Goal: Task Accomplishment & Management: Complete application form

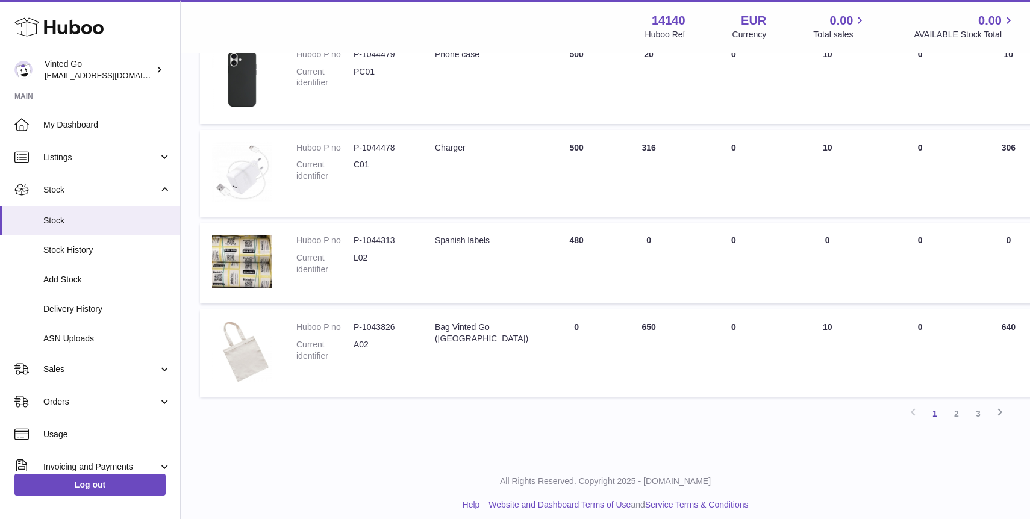
scroll to position [705, 0]
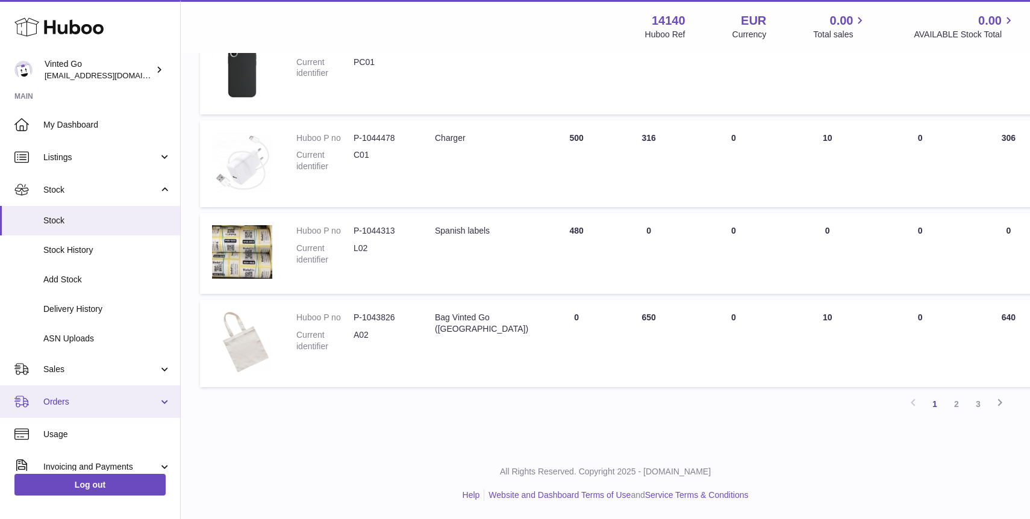
click at [104, 402] on span "Orders" at bounding box center [100, 401] width 115 height 11
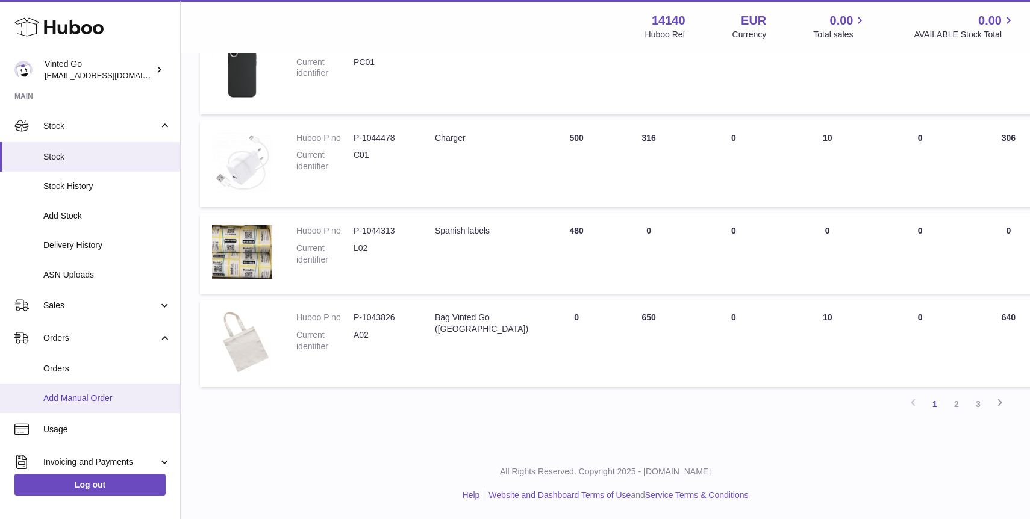
scroll to position [72, 0]
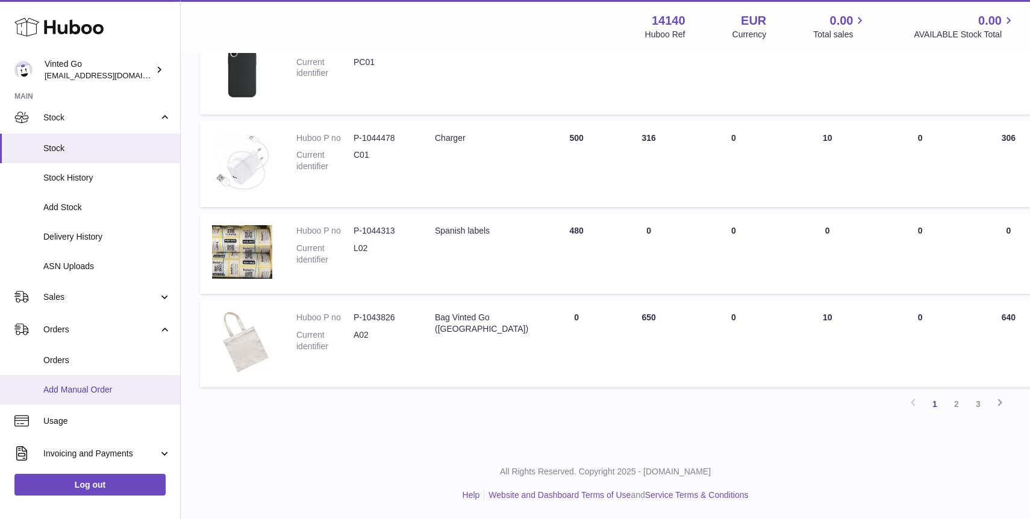
click at [116, 387] on span "Add Manual Order" at bounding box center [107, 389] width 128 height 11
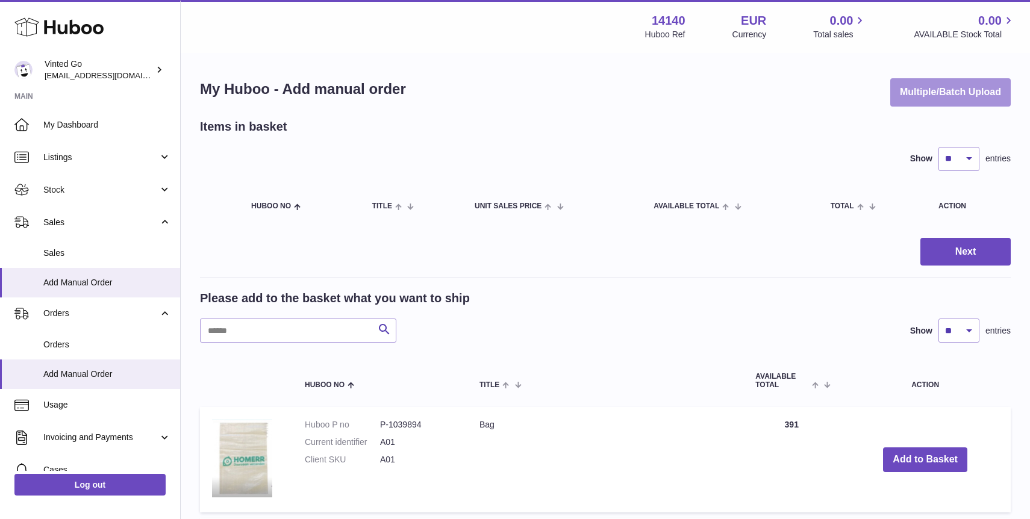
click at [980, 96] on button "Multiple/Batch Upload" at bounding box center [950, 92] width 120 height 28
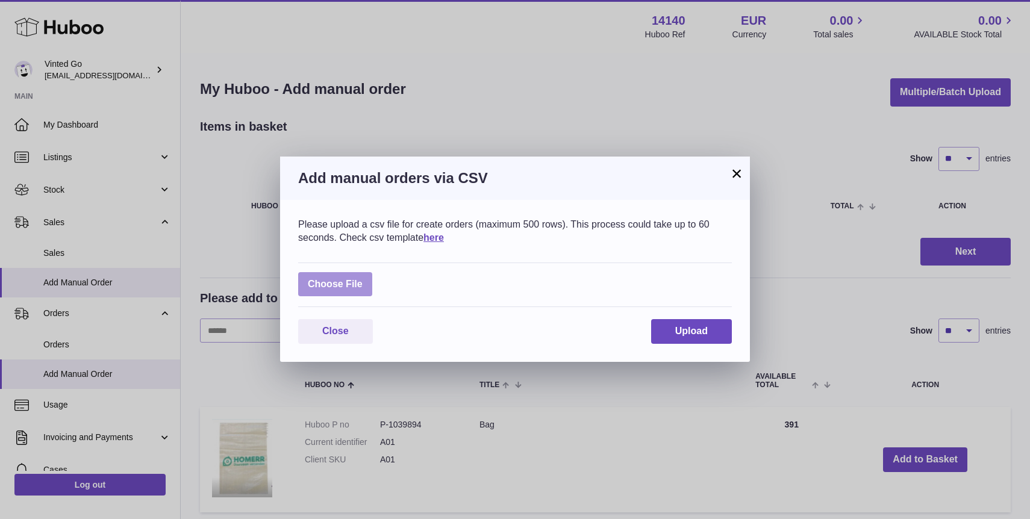
click at [339, 296] on label at bounding box center [335, 284] width 74 height 25
click at [363, 279] on input "file" at bounding box center [363, 278] width 1 height 1
type input "**********"
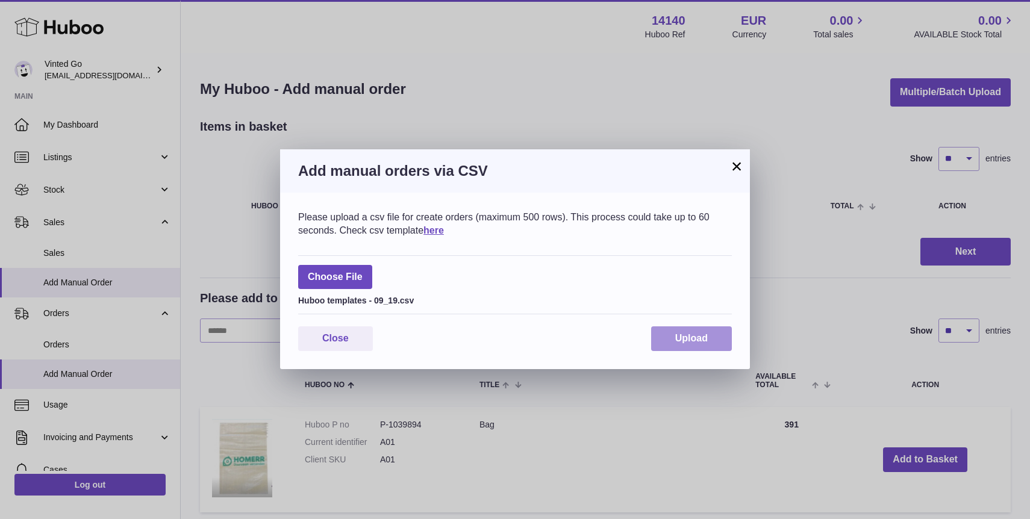
click at [694, 339] on span "Upload" at bounding box center [691, 338] width 33 height 10
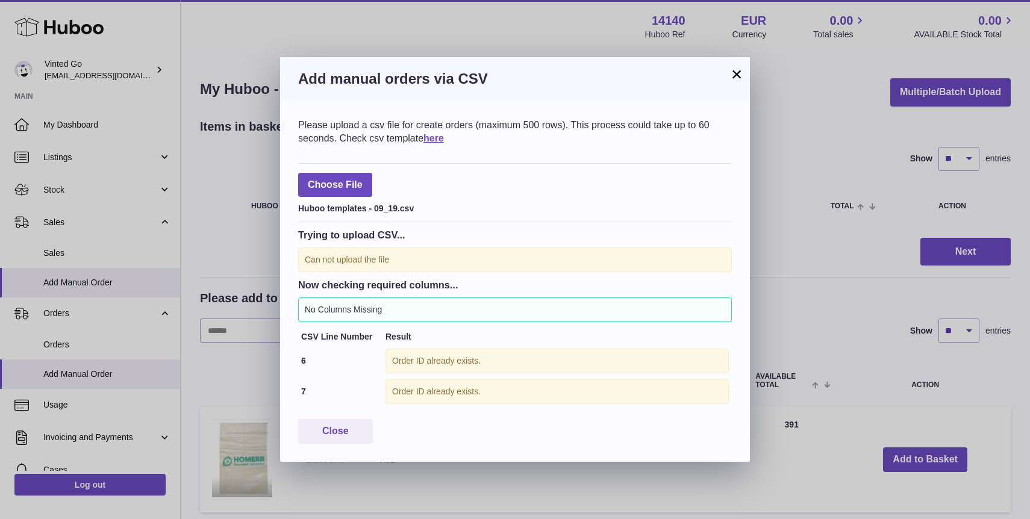
click at [738, 73] on button "×" at bounding box center [736, 74] width 14 height 14
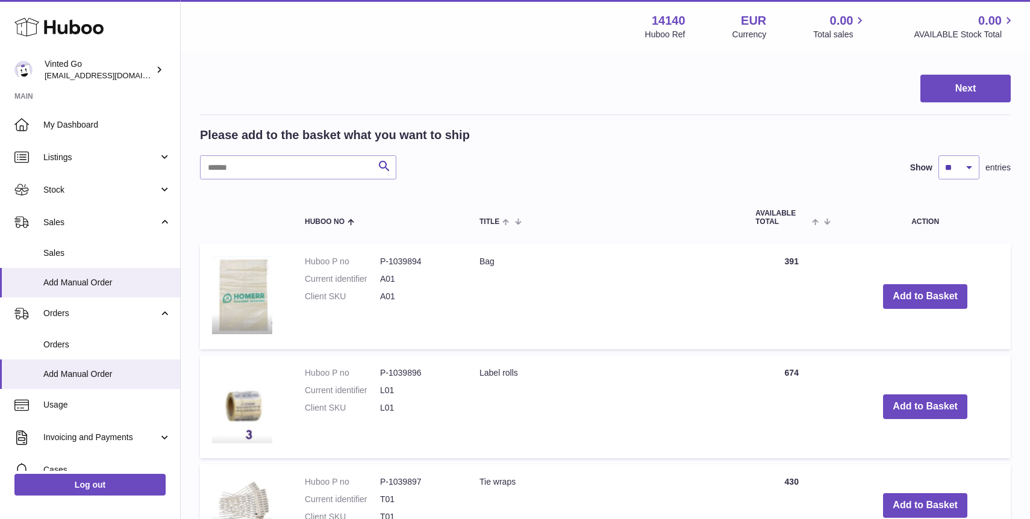
scroll to position [165, 0]
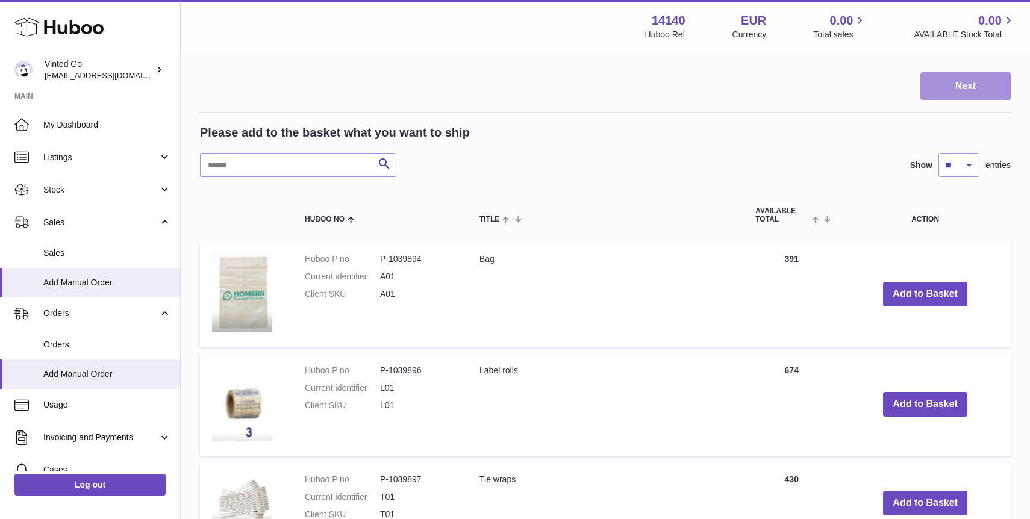
click at [963, 83] on button "Next" at bounding box center [965, 86] width 90 height 28
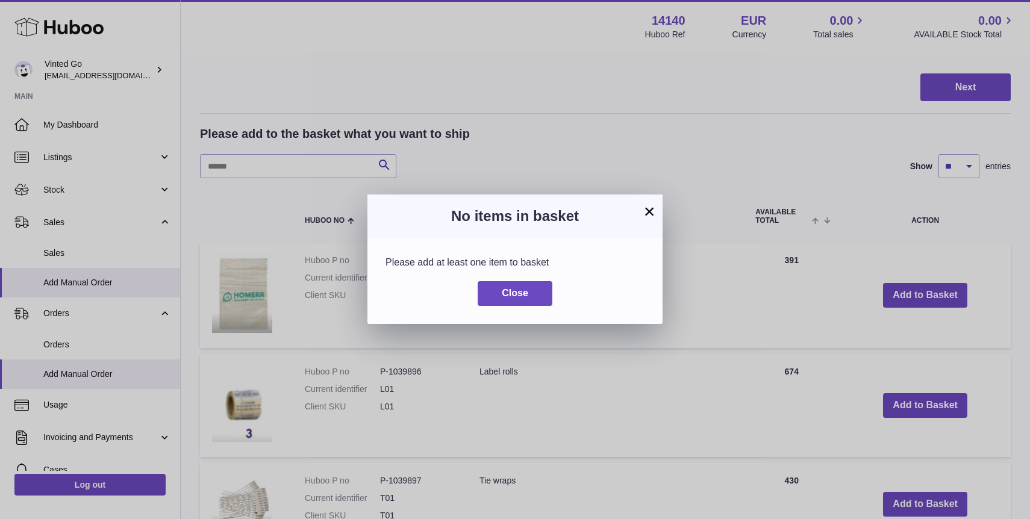
drag, startPoint x: 647, startPoint y: 211, endPoint x: 351, endPoint y: 250, distance: 298.3
click at [647, 211] on button "×" at bounding box center [649, 211] width 14 height 14
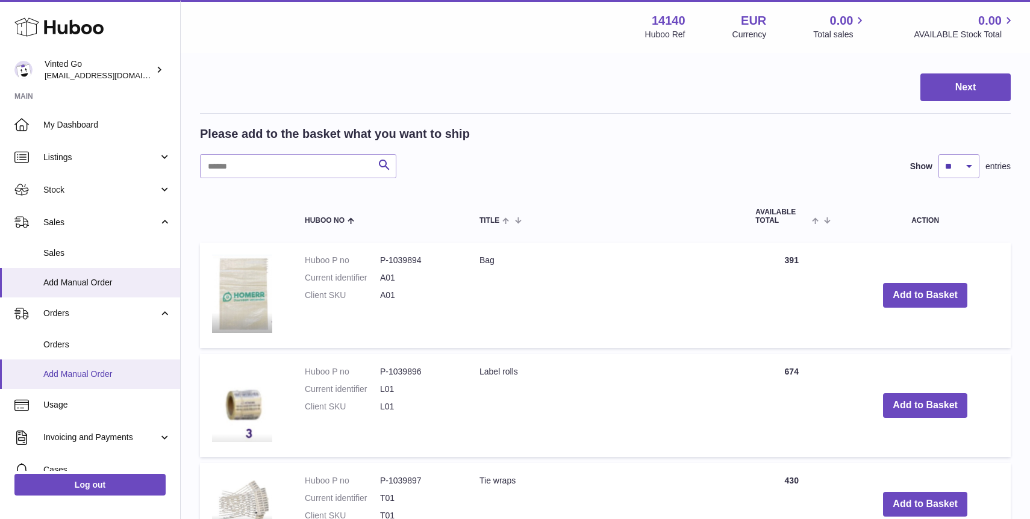
click at [100, 376] on span "Add Manual Order" at bounding box center [107, 374] width 128 height 11
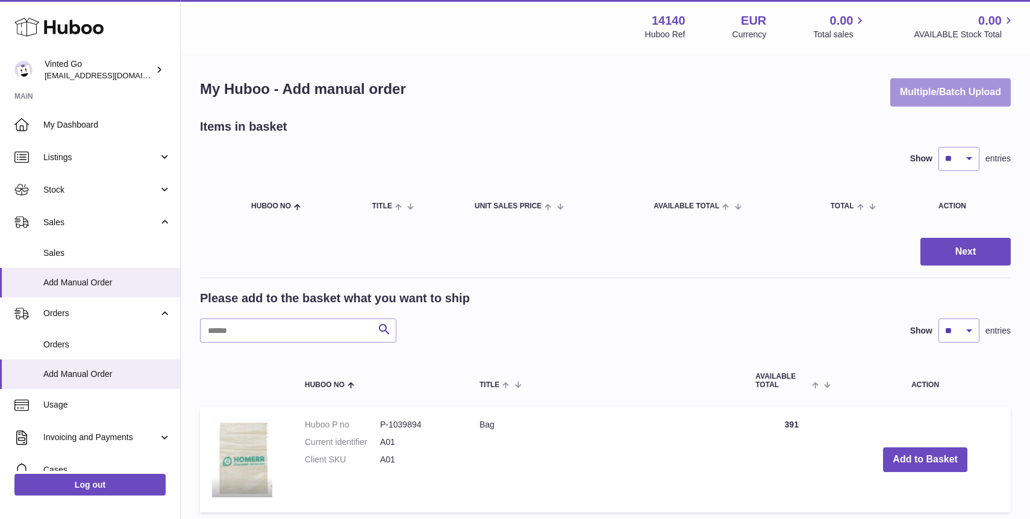
click at [979, 90] on button "Multiple/Batch Upload" at bounding box center [950, 92] width 120 height 28
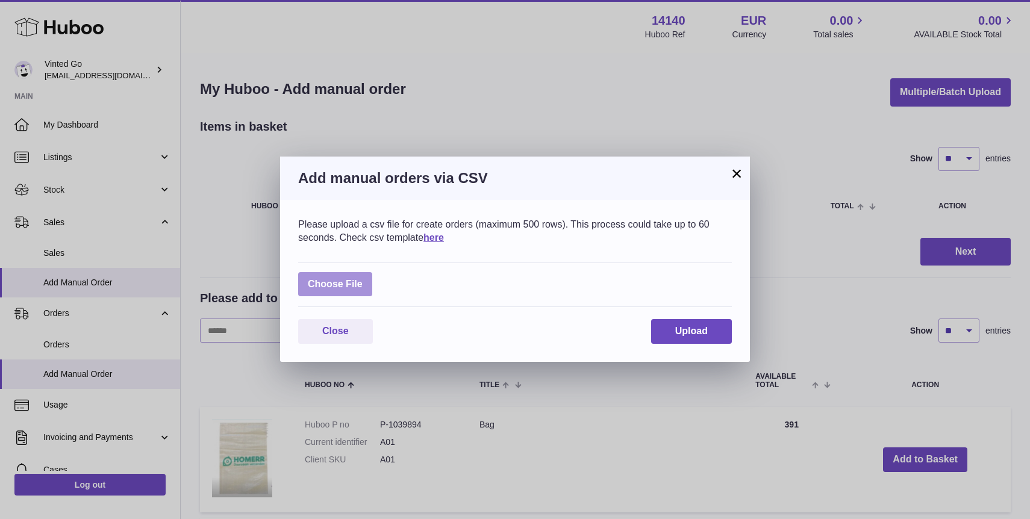
click at [364, 282] on label at bounding box center [335, 284] width 74 height 25
click at [363, 279] on input "file" at bounding box center [363, 278] width 1 height 1
type input "**********"
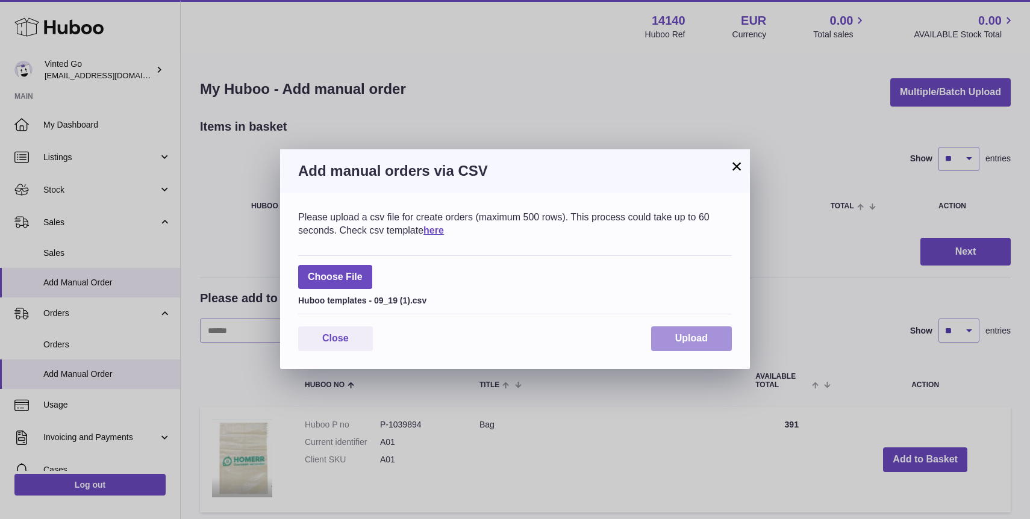
click at [713, 337] on button "Upload" at bounding box center [691, 338] width 81 height 25
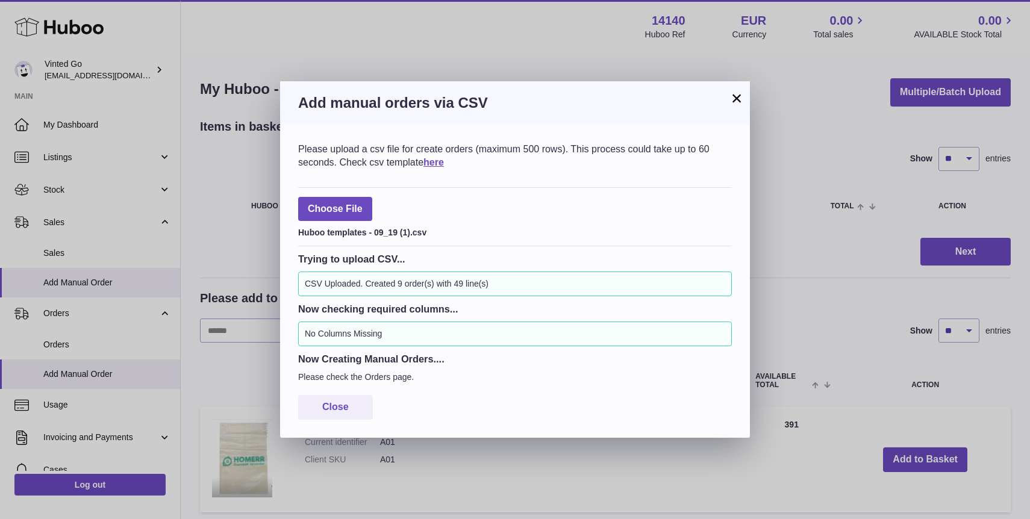
click at [732, 105] on button "×" at bounding box center [736, 98] width 14 height 14
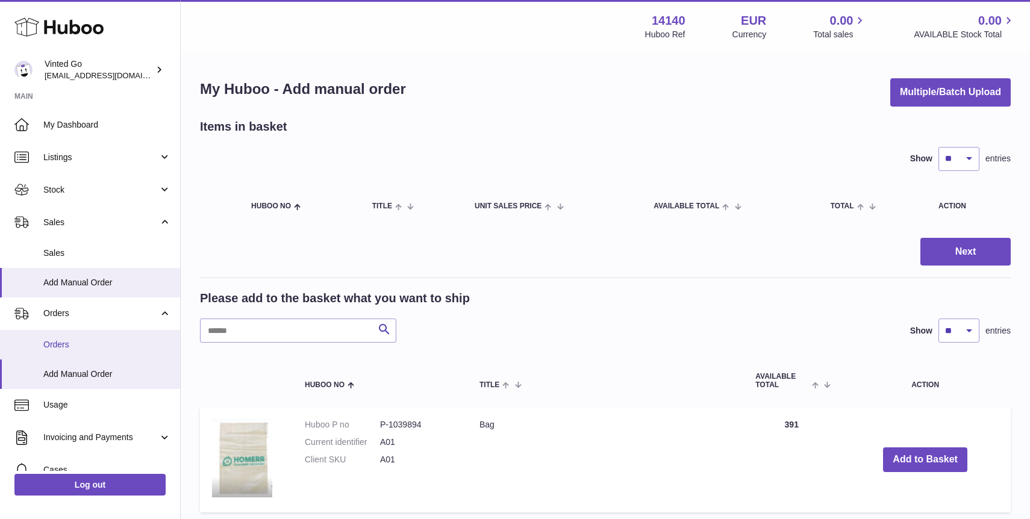
click at [99, 349] on span "Orders" at bounding box center [107, 344] width 128 height 11
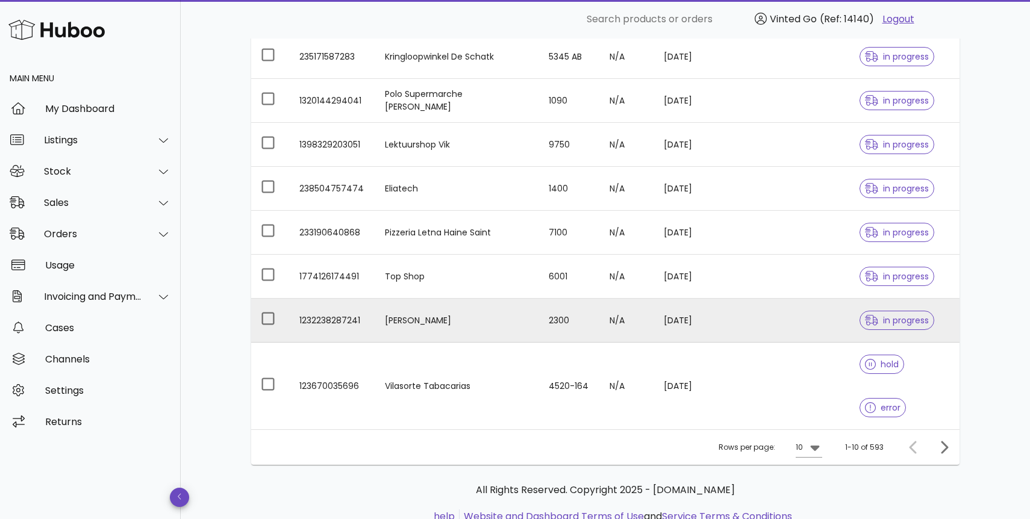
scroll to position [273, 0]
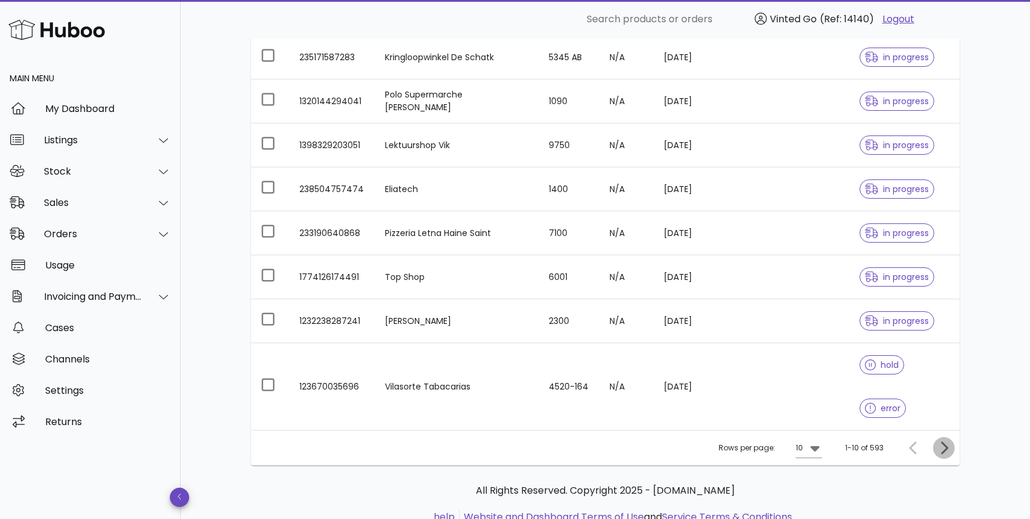
click at [944, 441] on icon "Next page" at bounding box center [944, 448] width 14 height 14
